Goal: Task Accomplishment & Management: Manage account settings

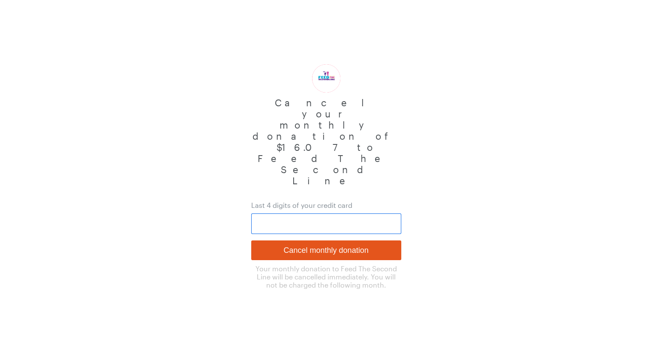
click at [342, 214] on input "text" at bounding box center [326, 224] width 150 height 21
type input "0136"
click at [251, 241] on input "Cancel monthly donation" at bounding box center [326, 251] width 150 height 20
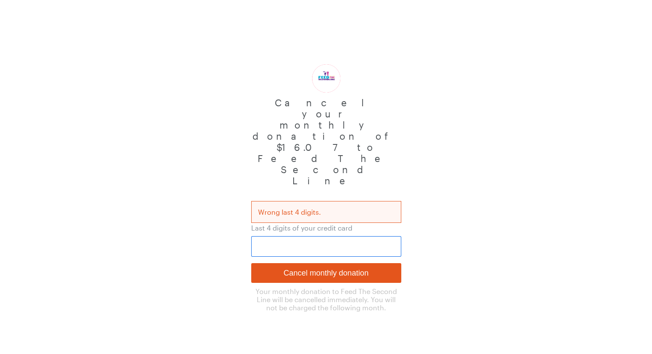
click at [346, 236] on input "text" at bounding box center [326, 246] width 150 height 21
type input "5195"
click at [251, 263] on input "Cancel monthly donation" at bounding box center [326, 273] width 150 height 20
drag, startPoint x: 0, startPoint y: 0, endPoint x: 346, endPoint y: 181, distance: 390.9
click at [346, 236] on input "text" at bounding box center [326, 246] width 150 height 21
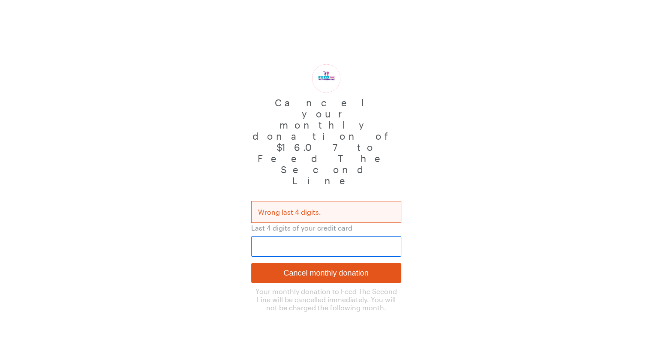
type input "4870"
click at [251, 263] on input "Cancel monthly donation" at bounding box center [326, 273] width 150 height 20
click at [281, 236] on input "text" at bounding box center [326, 246] width 150 height 21
